Goal: Find specific page/section: Find specific page/section

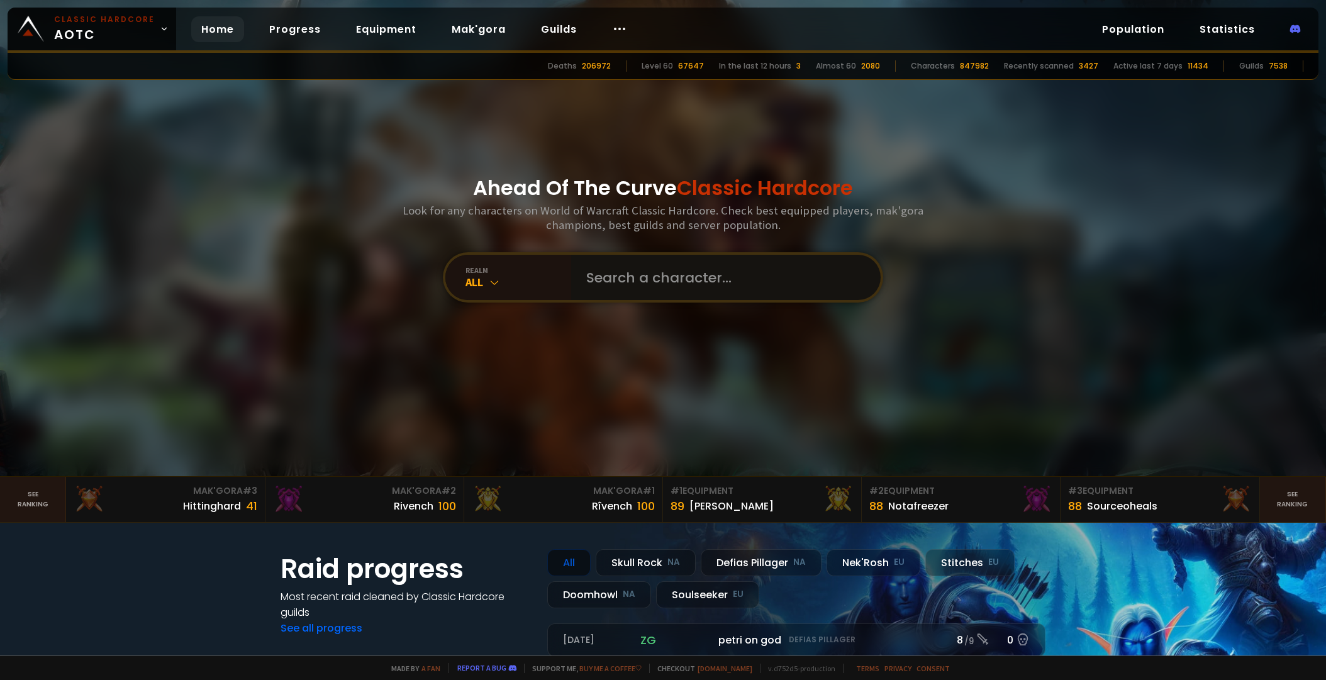
click at [615, 282] on input "text" at bounding box center [722, 277] width 287 height 45
type input "ghosty"
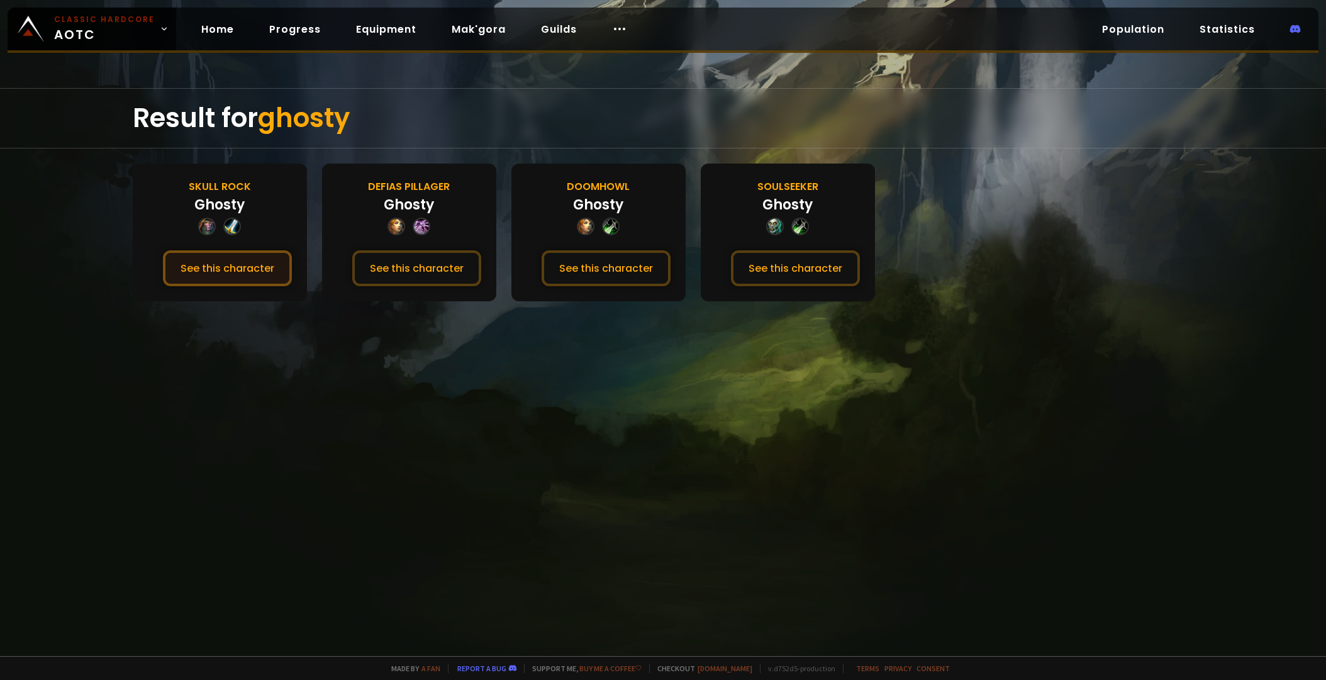
click at [226, 268] on button "See this character" at bounding box center [227, 268] width 129 height 36
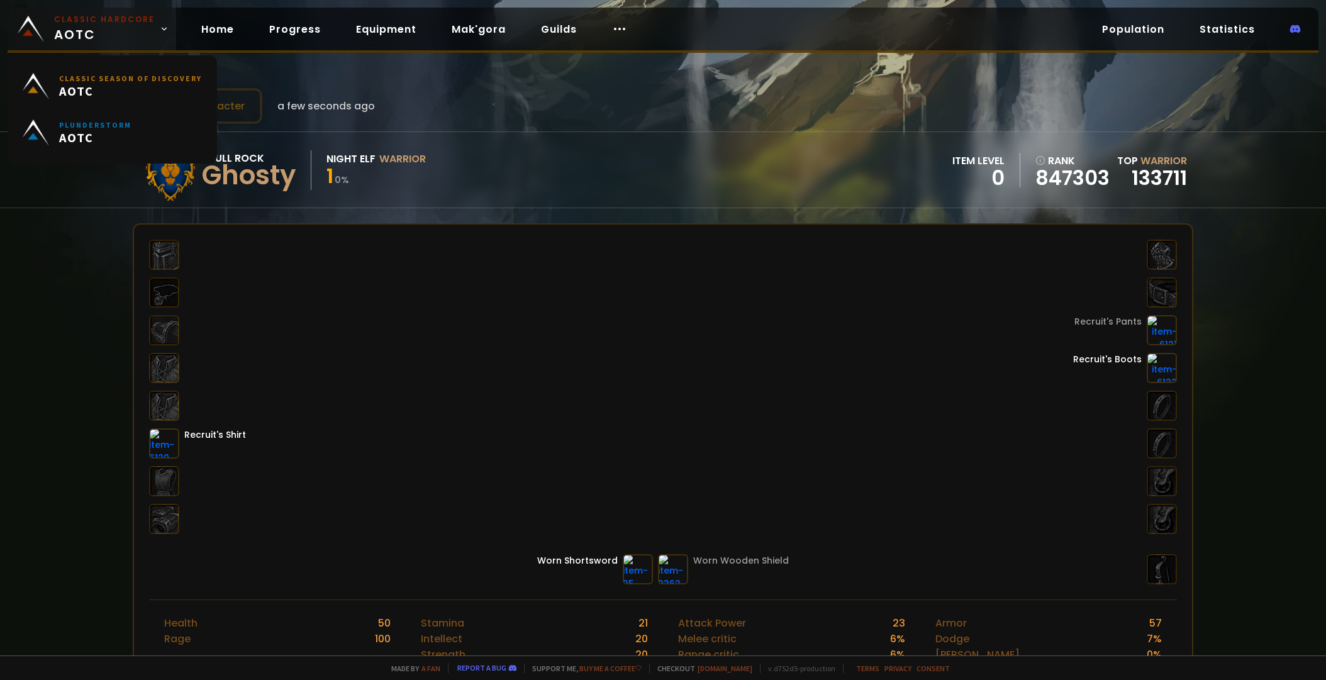
click at [79, 29] on span "Classic Hardcore AOTC" at bounding box center [104, 29] width 101 height 30
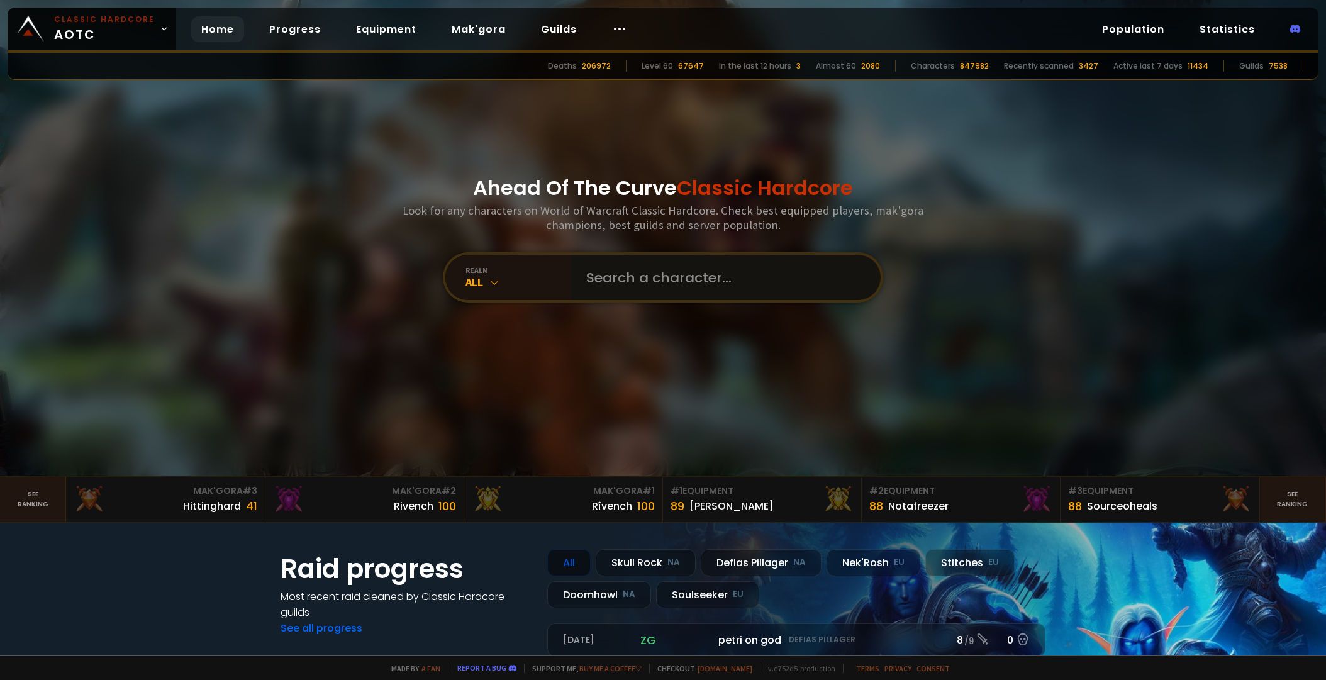
click at [636, 282] on input "text" at bounding box center [722, 277] width 287 height 45
type input "ghosty"
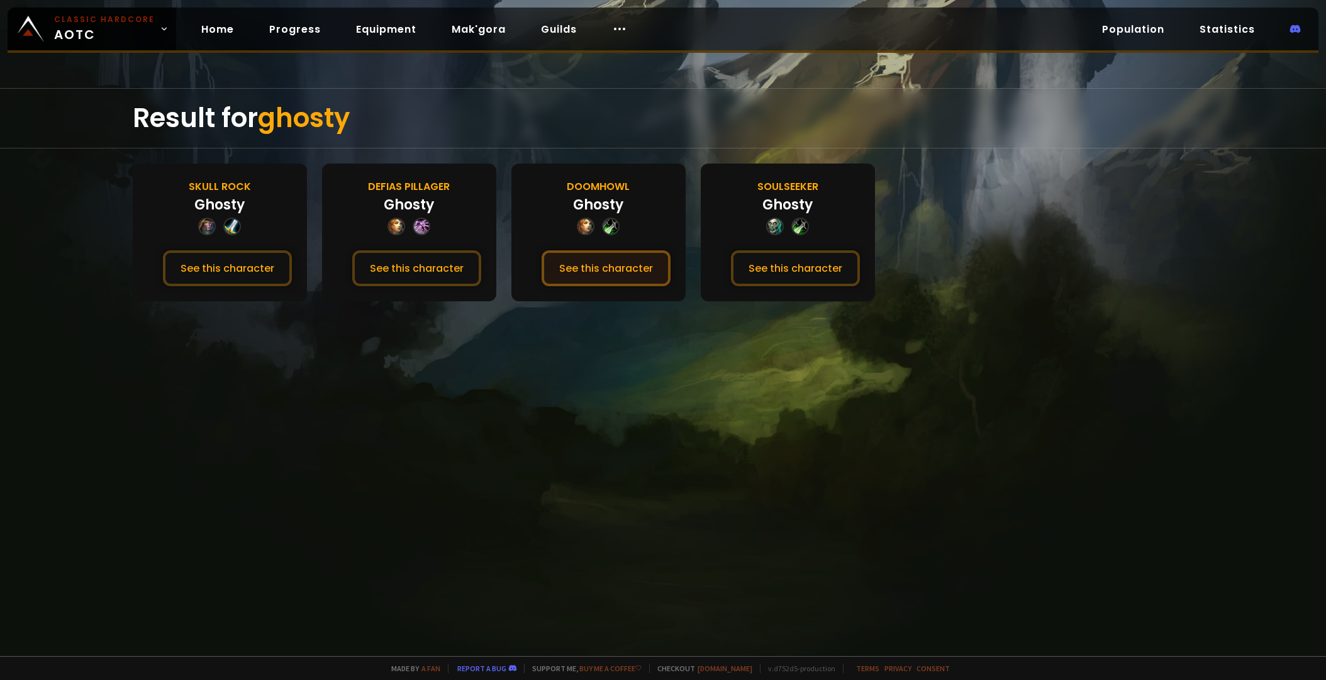
click at [583, 269] on button "See this character" at bounding box center [606, 268] width 129 height 36
